Goal: Check status: Check status

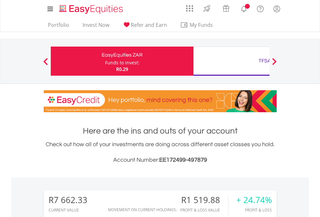
scroll to position [62, 102]
click at [105, 61] on div "Funds to invest:" at bounding box center [122, 63] width 34 height 6
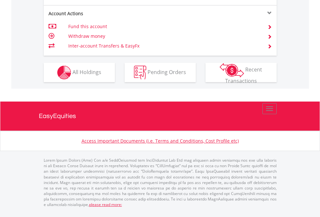
scroll to position [607, 0]
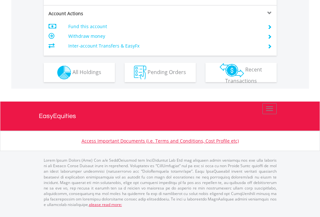
scroll to position [607, 0]
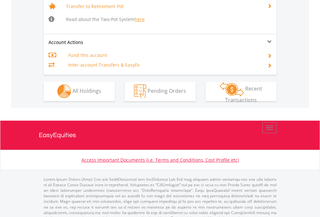
scroll to position [643, 0]
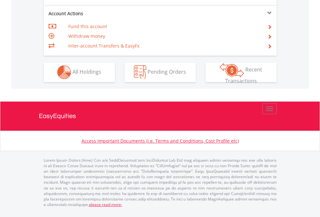
scroll to position [605, 0]
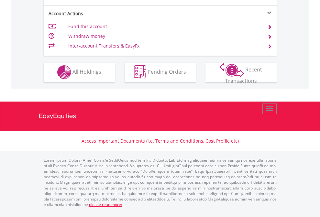
scroll to position [605, 0]
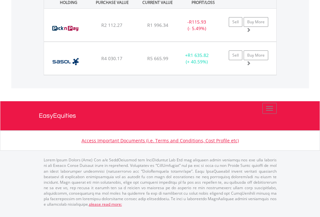
scroll to position [62, 102]
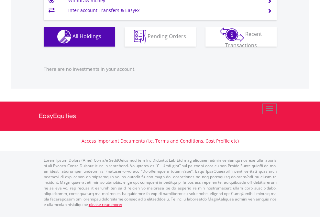
scroll to position [62, 102]
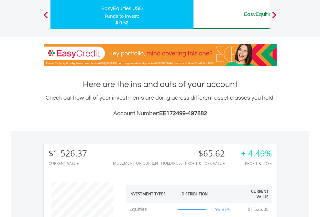
scroll to position [62, 102]
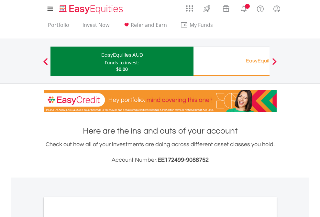
scroll to position [389, 0]
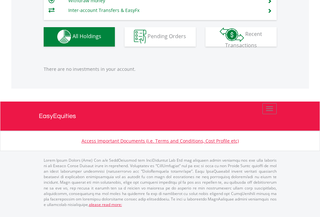
scroll to position [62, 102]
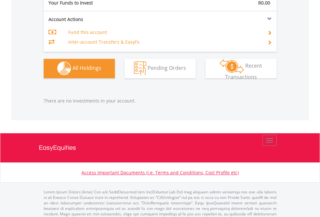
scroll to position [641, 0]
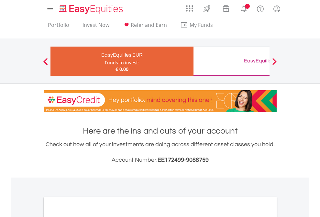
scroll to position [389, 0]
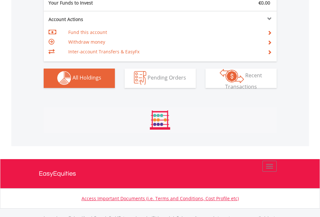
scroll to position [641, 0]
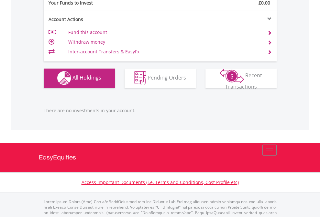
scroll to position [641, 0]
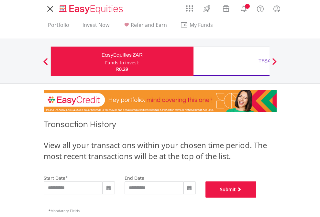
click at [257, 198] on button "Submit" at bounding box center [230, 190] width 51 height 16
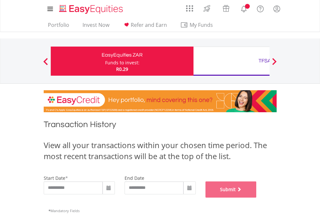
scroll to position [262, 0]
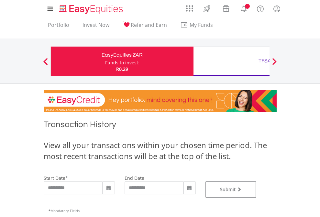
click at [231, 61] on div "TFSA" at bounding box center [264, 60] width 135 height 9
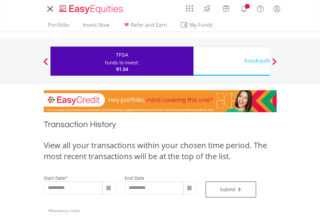
type input "**********"
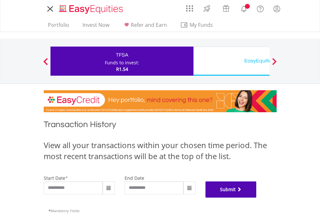
click at [257, 198] on button "Submit" at bounding box center [230, 190] width 51 height 16
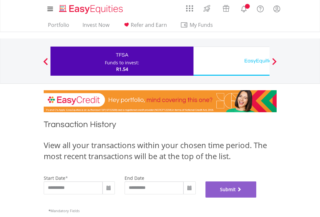
scroll to position [262, 0]
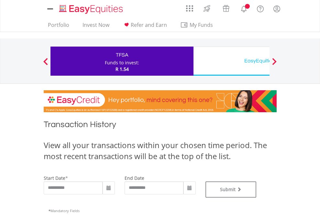
click at [231, 61] on div "EasyEquities USD" at bounding box center [264, 60] width 135 height 9
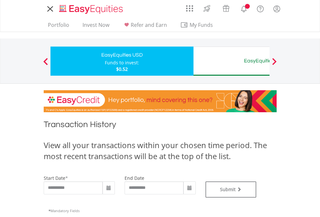
type input "**********"
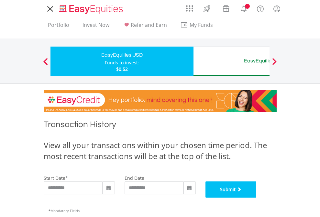
click at [257, 198] on button "Submit" at bounding box center [230, 190] width 51 height 16
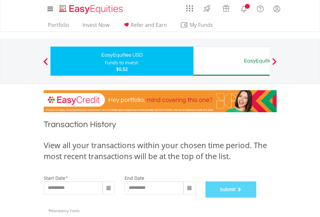
scroll to position [262, 0]
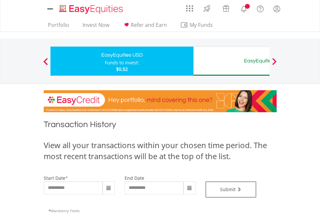
click at [231, 61] on div "EasyEquities AUD" at bounding box center [264, 60] width 135 height 9
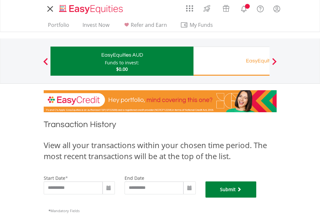
click at [257, 198] on button "Submit" at bounding box center [230, 190] width 51 height 16
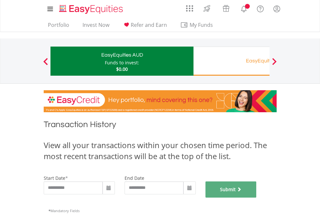
scroll to position [262, 0]
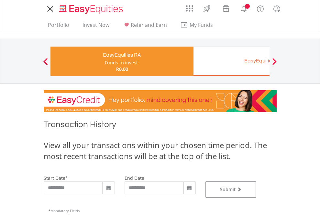
type input "**********"
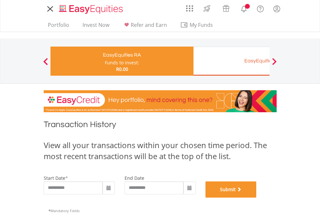
click at [257, 198] on button "Submit" at bounding box center [230, 190] width 51 height 16
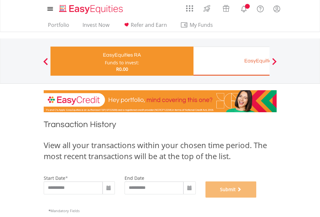
scroll to position [262, 0]
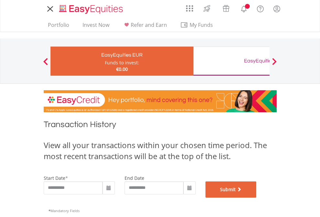
click at [257, 198] on button "Submit" at bounding box center [230, 190] width 51 height 16
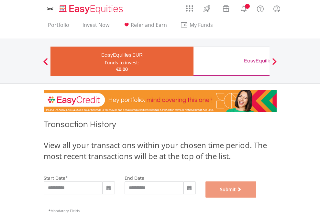
scroll to position [262, 0]
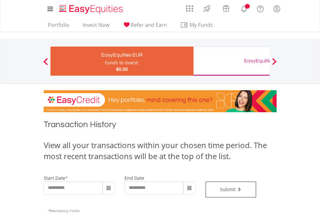
click at [231, 61] on div "EasyEquities GBP" at bounding box center [264, 60] width 135 height 9
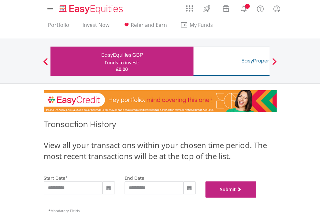
click at [257, 198] on button "Submit" at bounding box center [230, 190] width 51 height 16
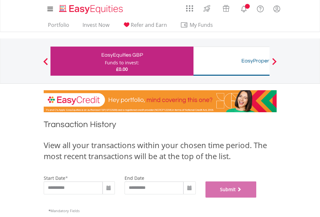
scroll to position [262, 0]
